Goal: Transaction & Acquisition: Purchase product/service

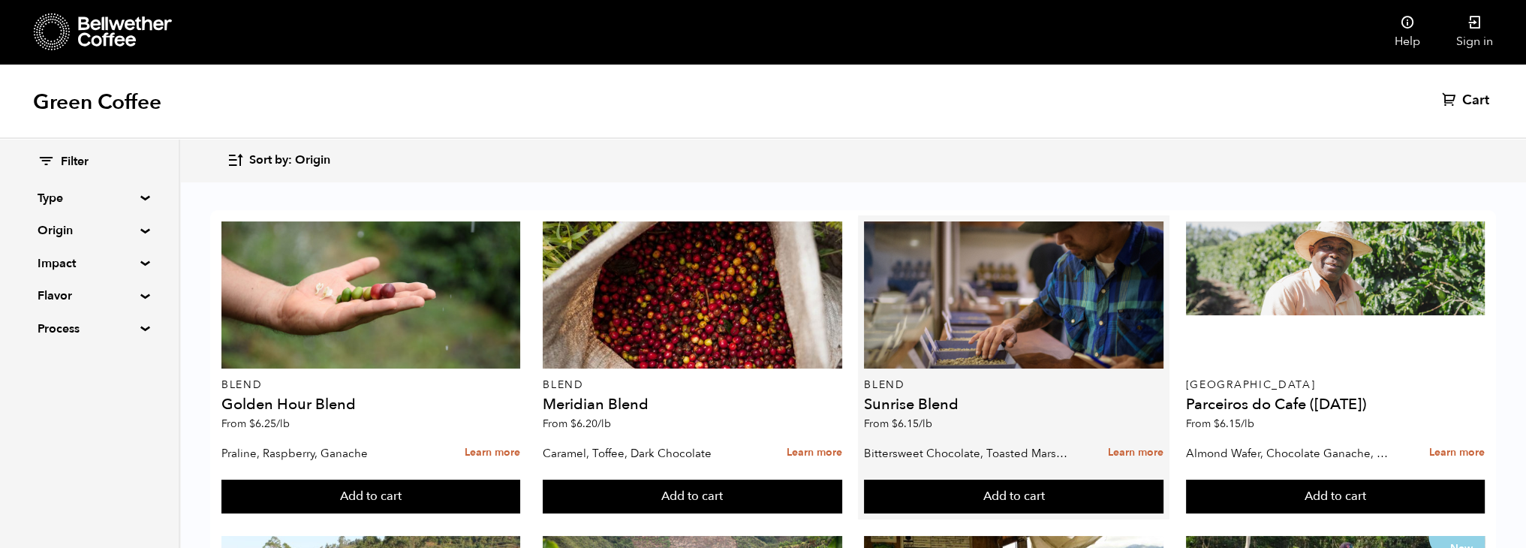
click at [1017, 322] on div at bounding box center [1013, 294] width 299 height 147
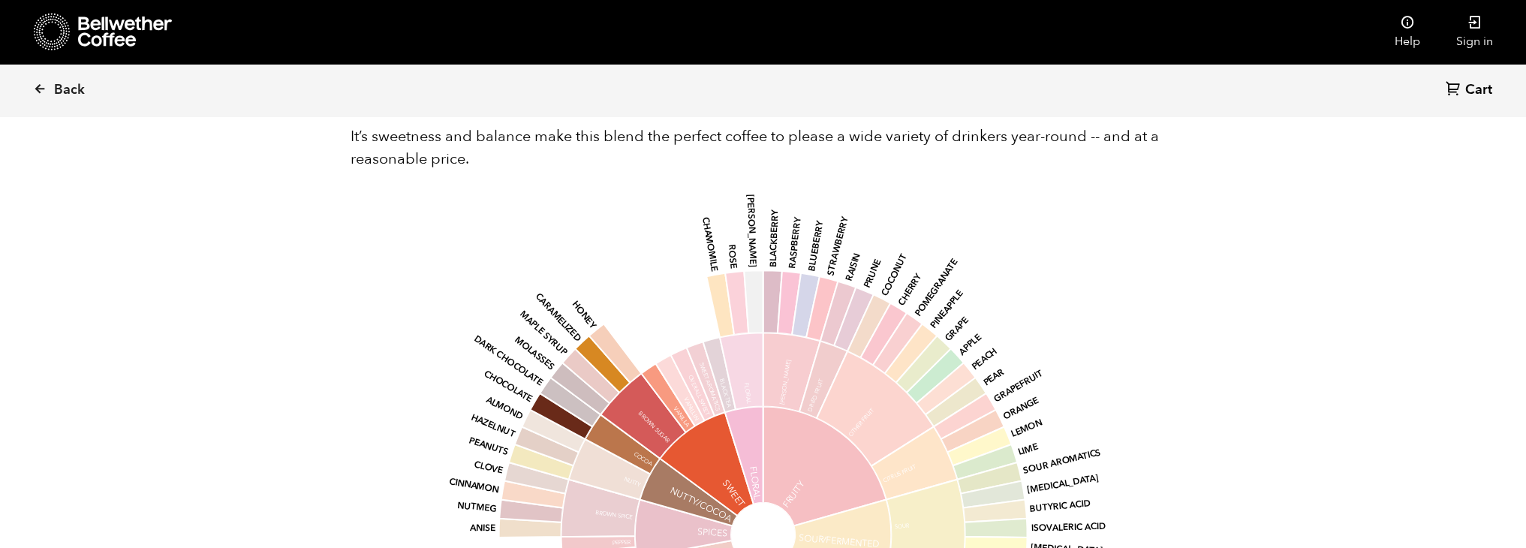
scroll to position [900, 0]
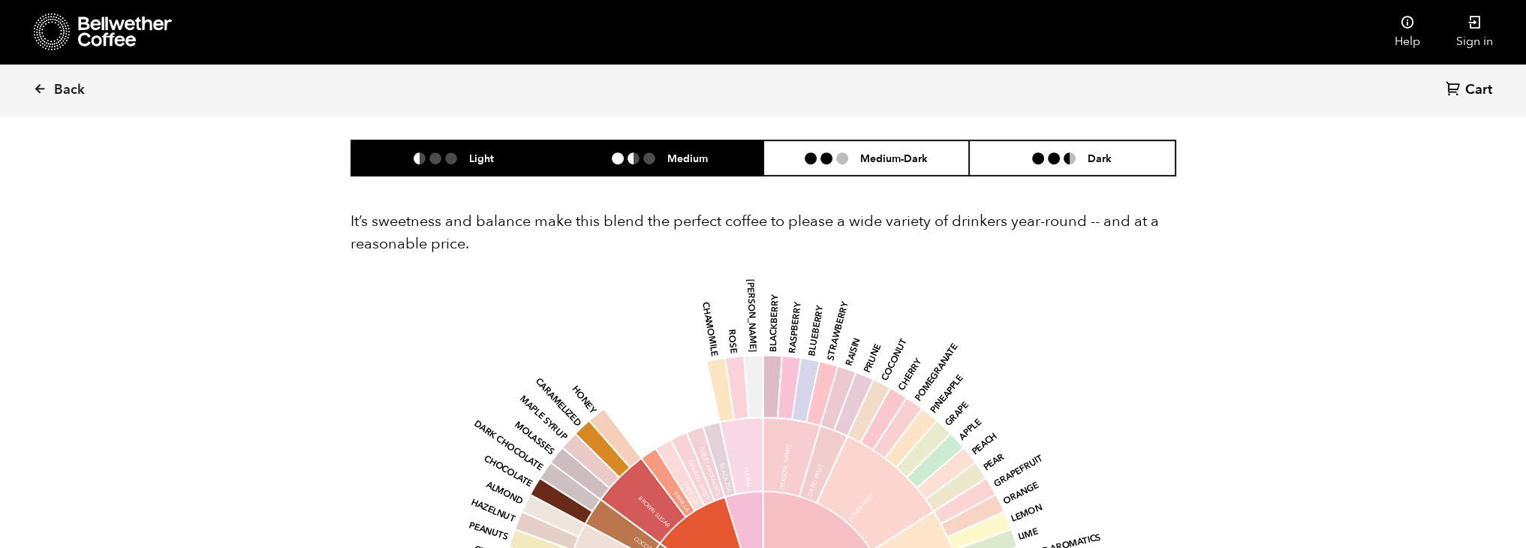
click at [591, 148] on li "Medium" at bounding box center [660, 157] width 206 height 35
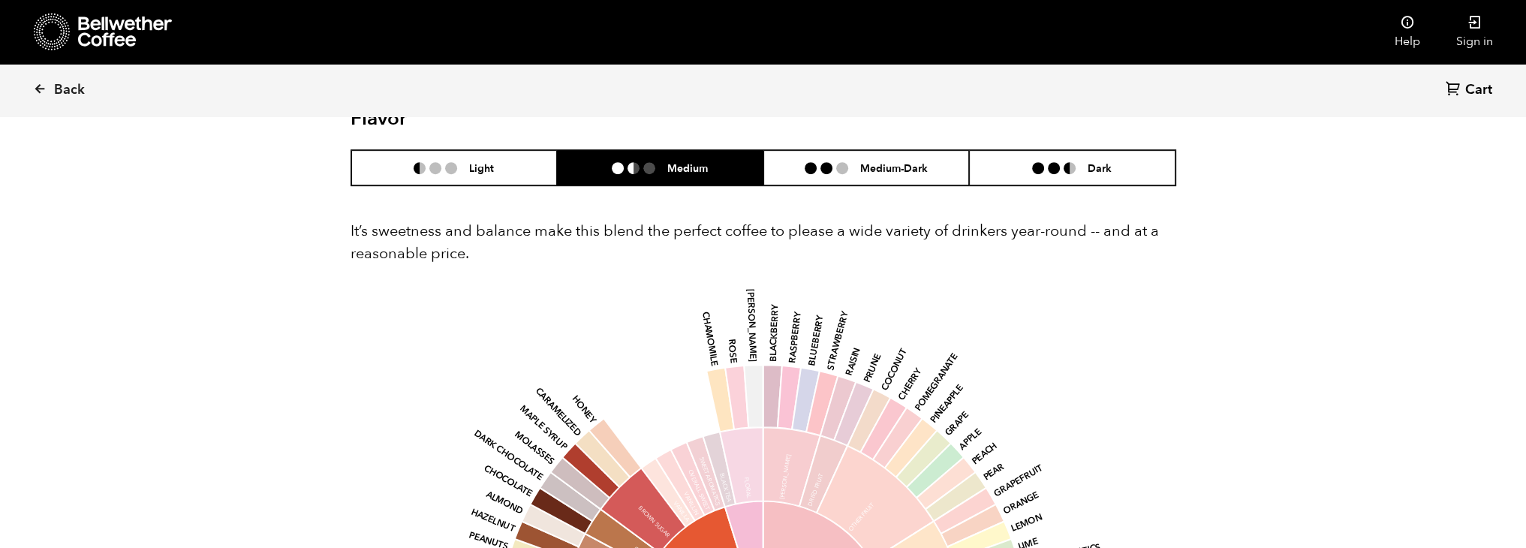
scroll to position [750, 0]
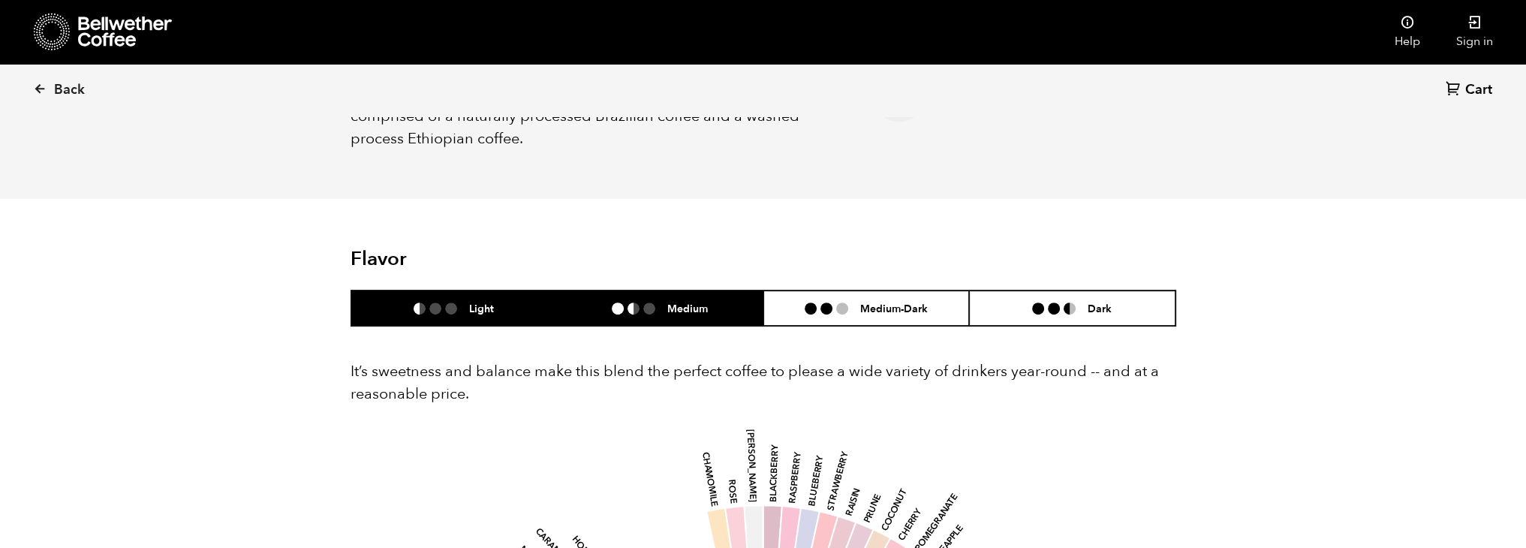
click at [426, 302] on ul at bounding box center [441, 308] width 56 height 12
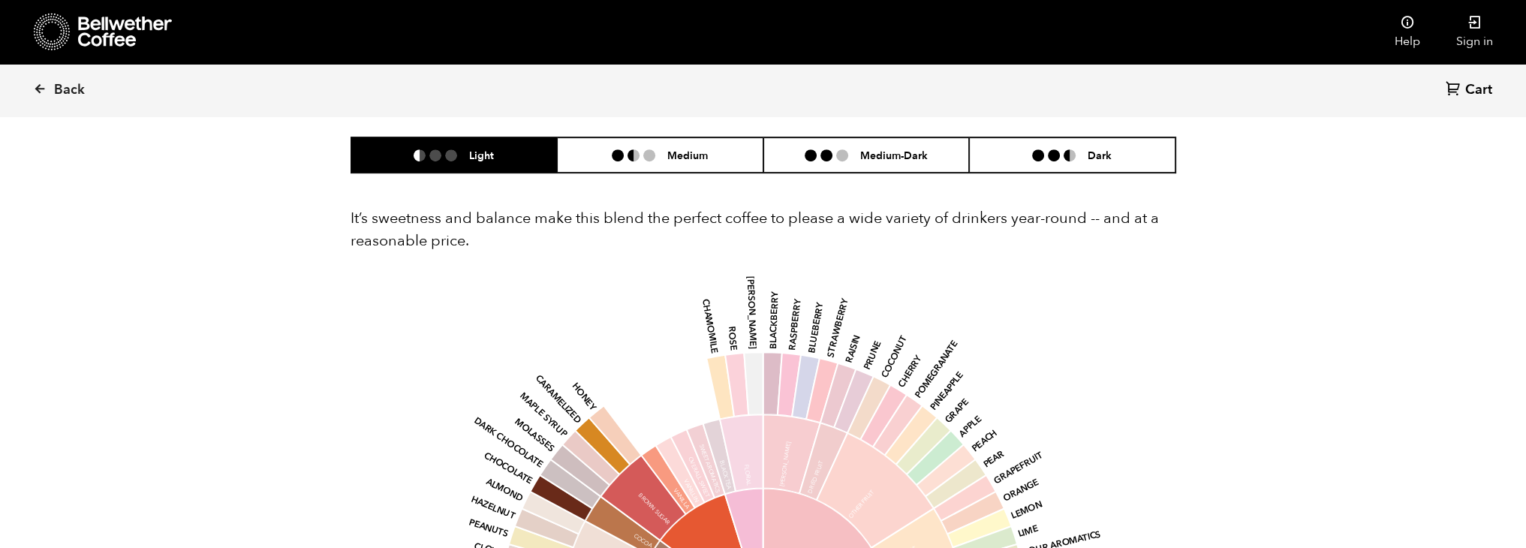
scroll to position [900, 0]
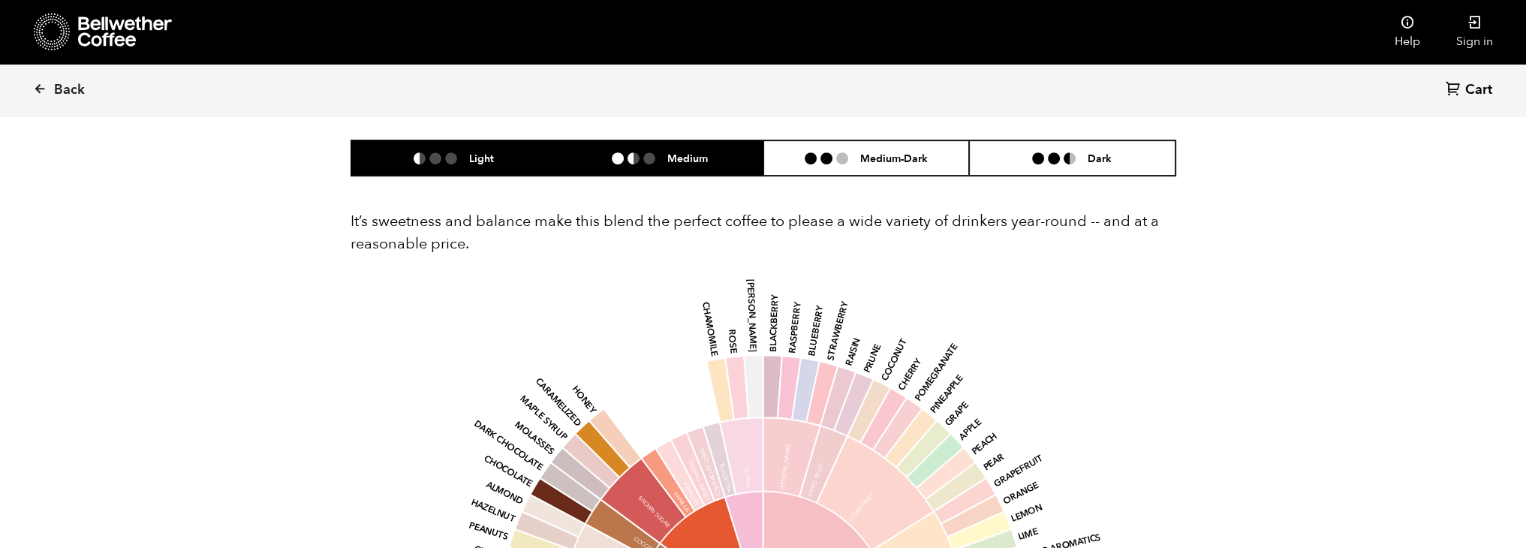
click at [639, 149] on li "Medium" at bounding box center [660, 157] width 206 height 35
click at [481, 157] on h6 "Light" at bounding box center [481, 158] width 25 height 13
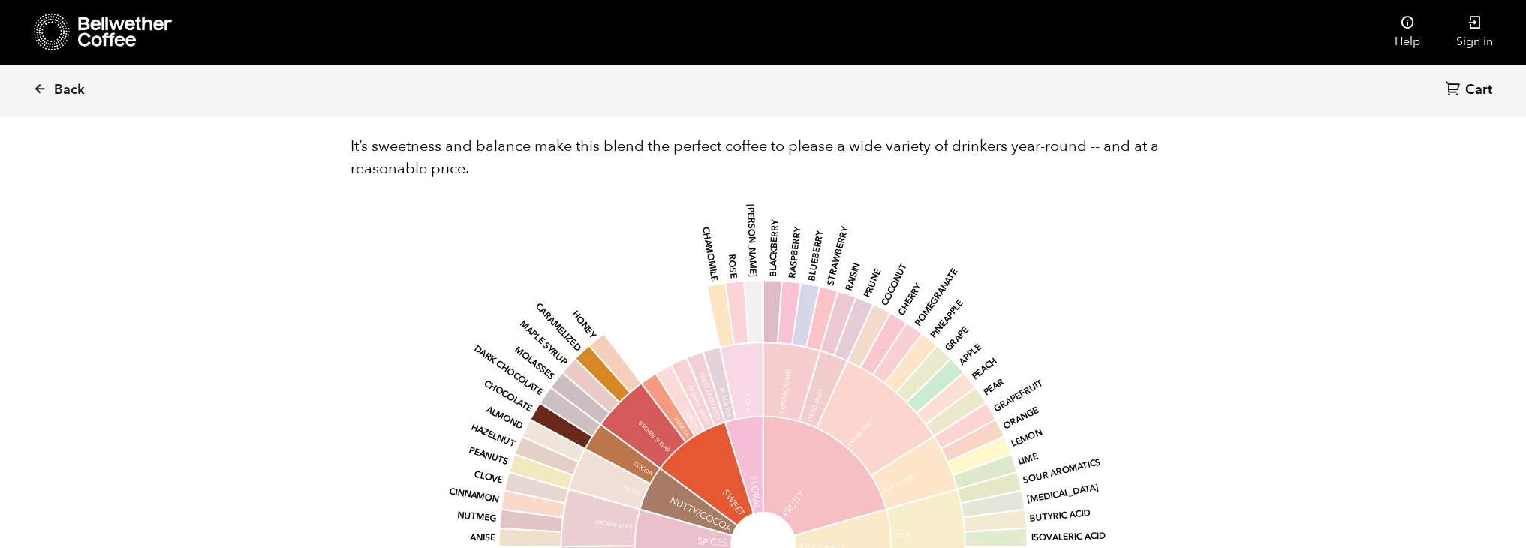
scroll to position [1051, 0]
